Goal: Task Accomplishment & Management: Manage account settings

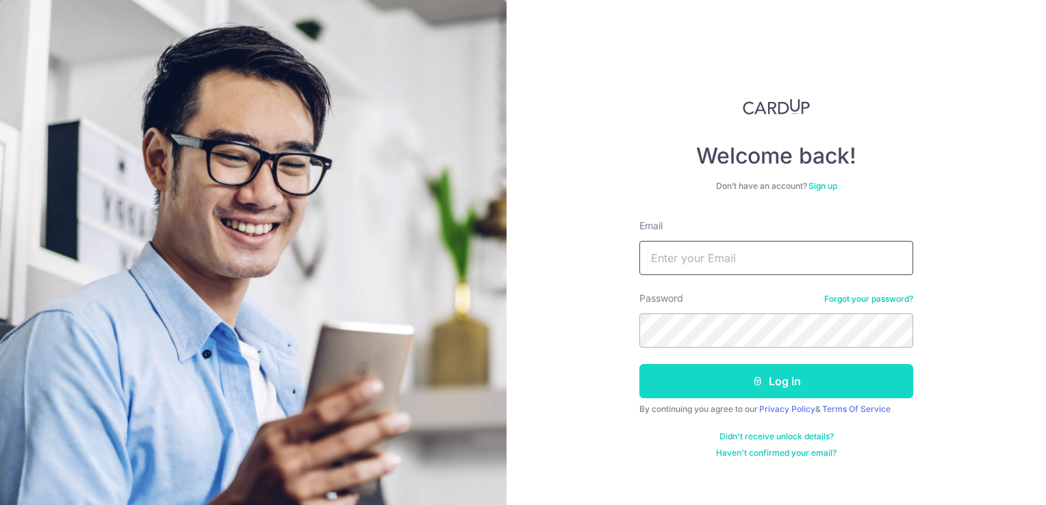
type input "[DOMAIN_NAME][EMAIL_ADDRESS][DOMAIN_NAME]"
click at [791, 379] on button "Log in" at bounding box center [776, 381] width 274 height 34
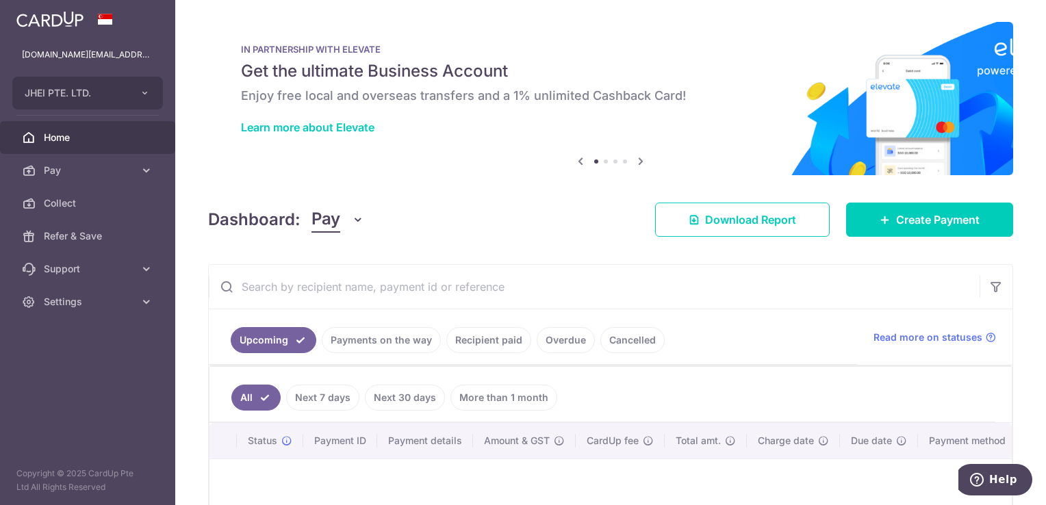
click at [413, 339] on link "Payments on the way" at bounding box center [381, 340] width 119 height 26
